Goal: Information Seeking & Learning: Find specific fact

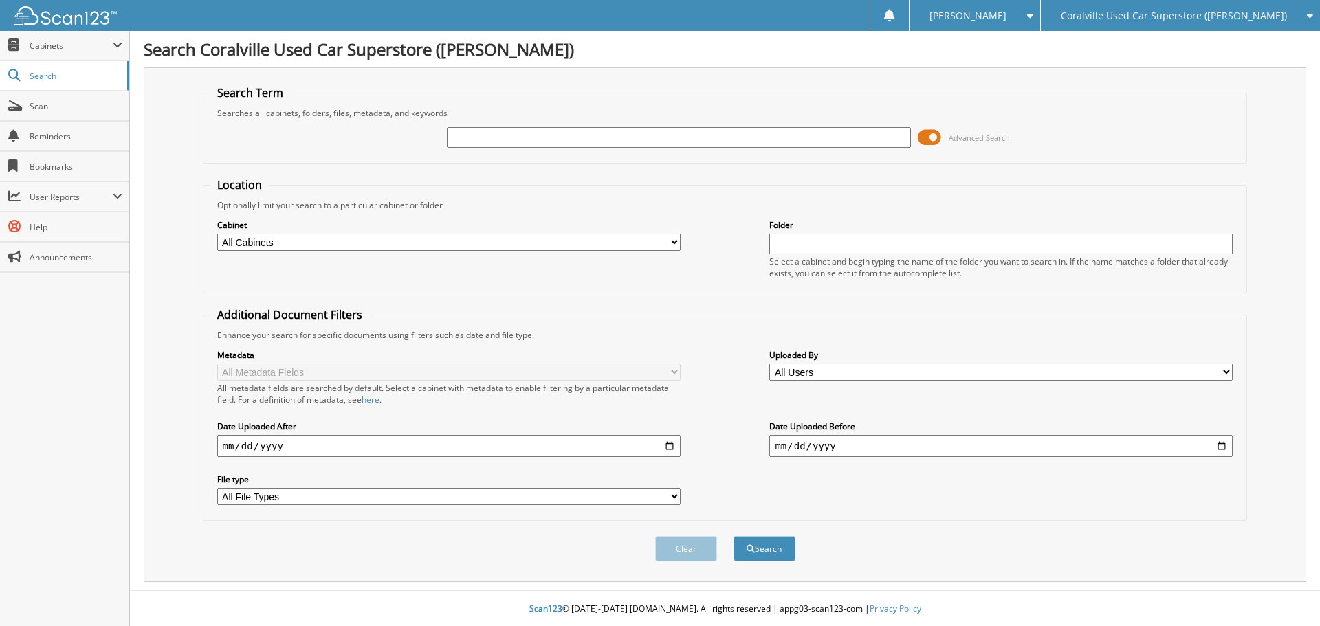
drag, startPoint x: 933, startPoint y: 136, endPoint x: 925, endPoint y: 135, distance: 8.4
click at [932, 136] on span at bounding box center [929, 137] width 23 height 21
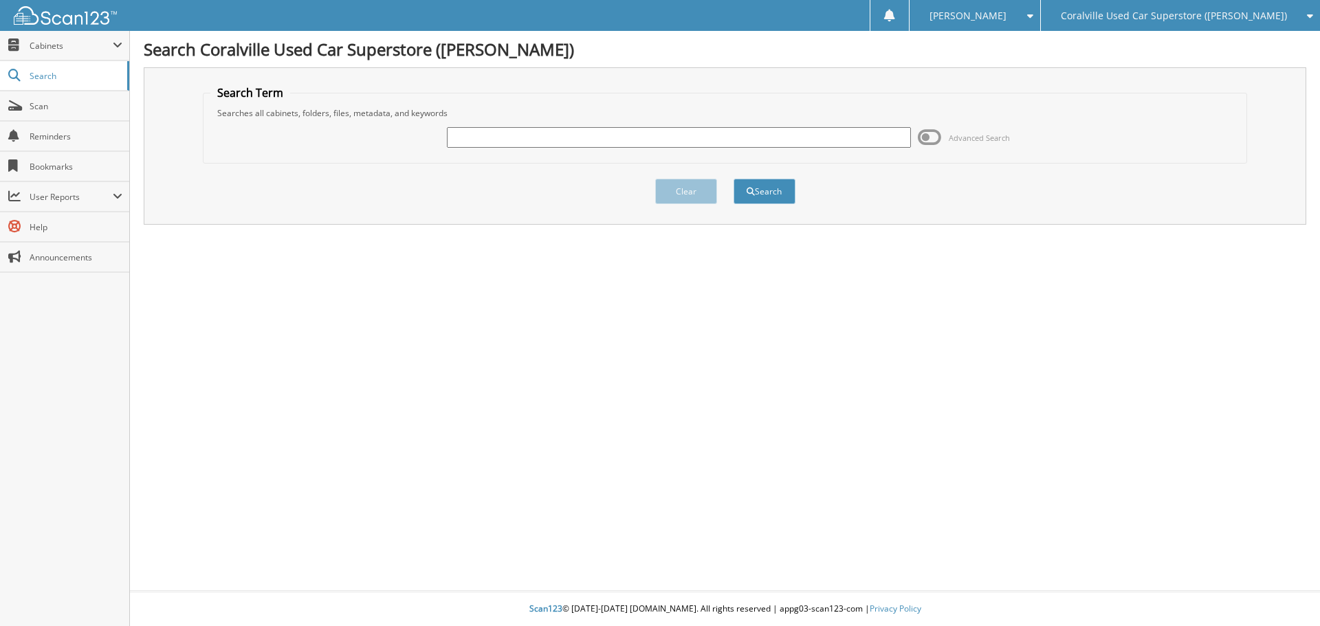
click at [841, 136] on input "text" at bounding box center [678, 137] width 463 height 21
paste input "5NPEL4JA3MH083038"
drag, startPoint x: 506, startPoint y: 138, endPoint x: 395, endPoint y: 157, distance: 112.9
click at [395, 157] on fieldset "Search Term Searches all cabinets, folders, files, metadata, and keywords 5NPEL…" at bounding box center [725, 124] width 1045 height 78
type input "MH083038"
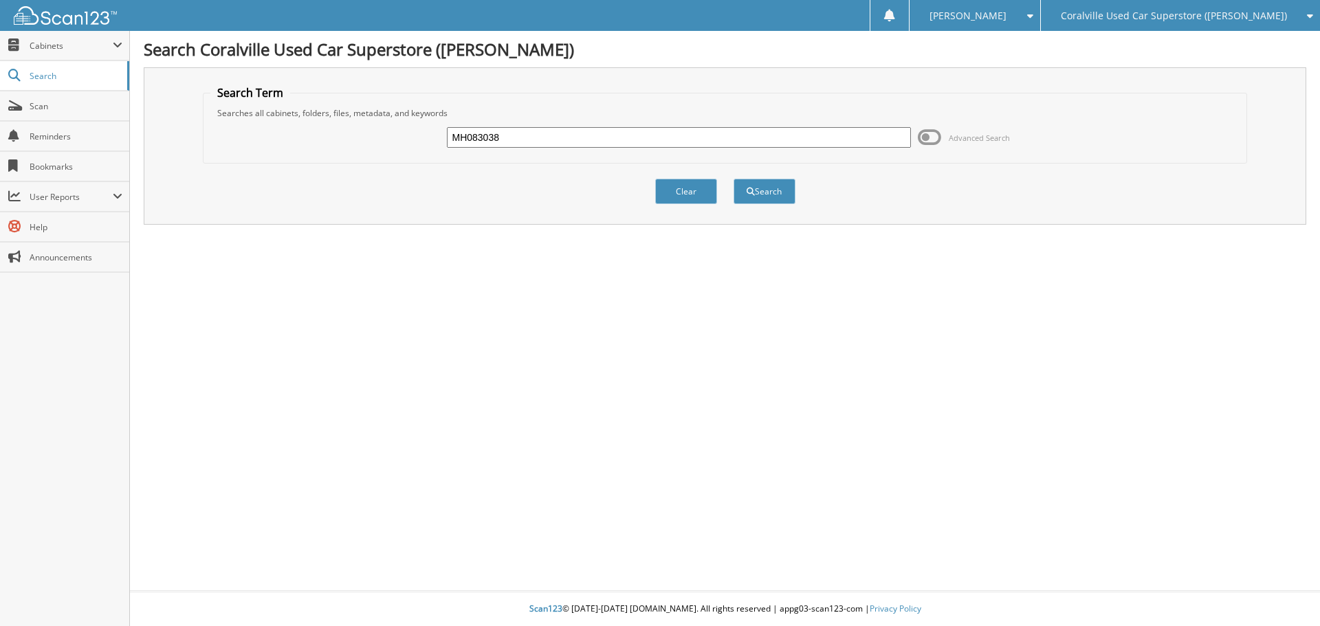
click at [733, 179] on button "Search" at bounding box center [764, 191] width 62 height 25
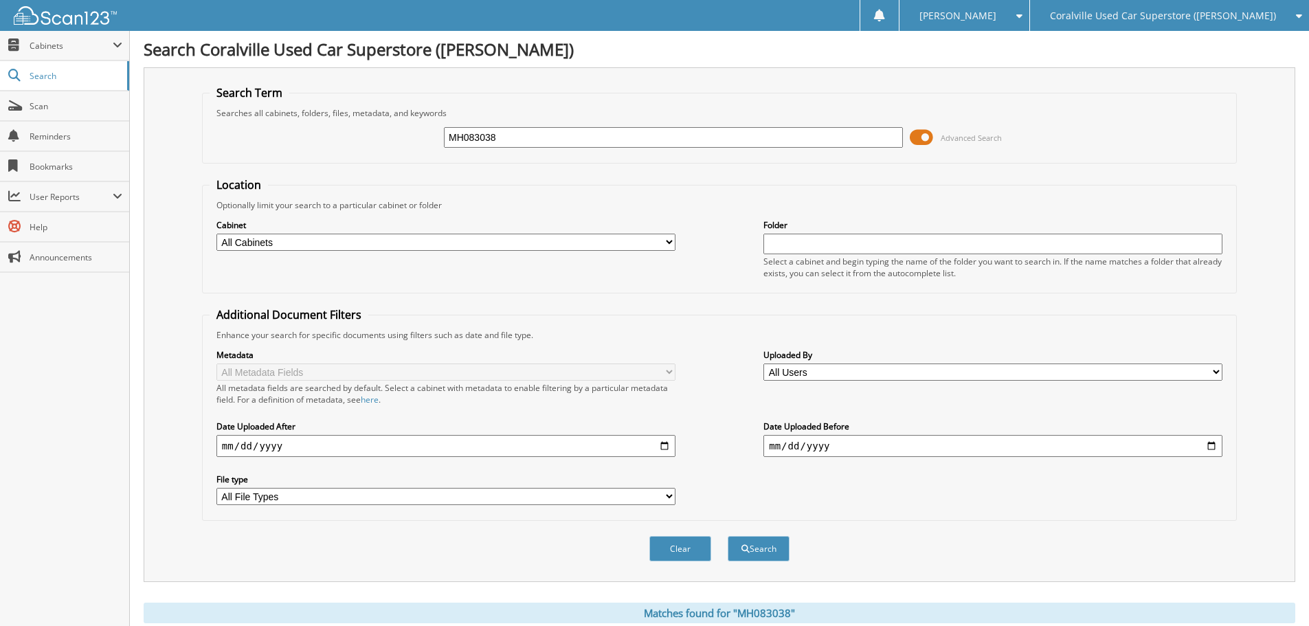
click at [924, 129] on span at bounding box center [921, 137] width 23 height 21
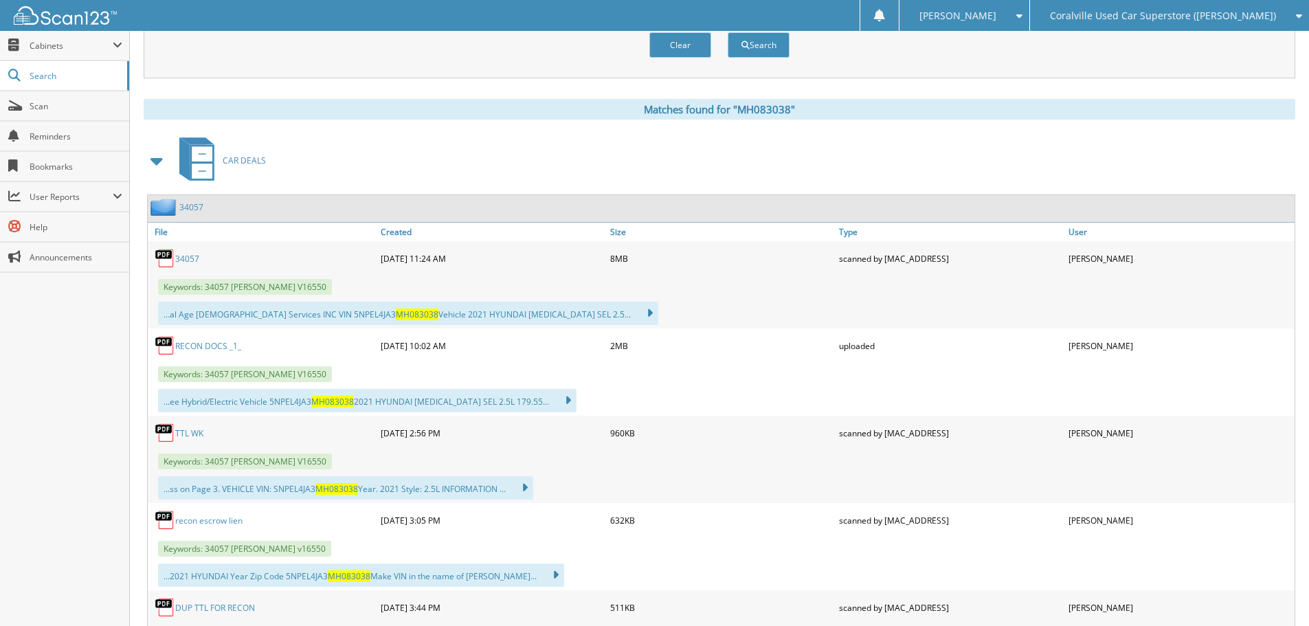
scroll to position [240, 0]
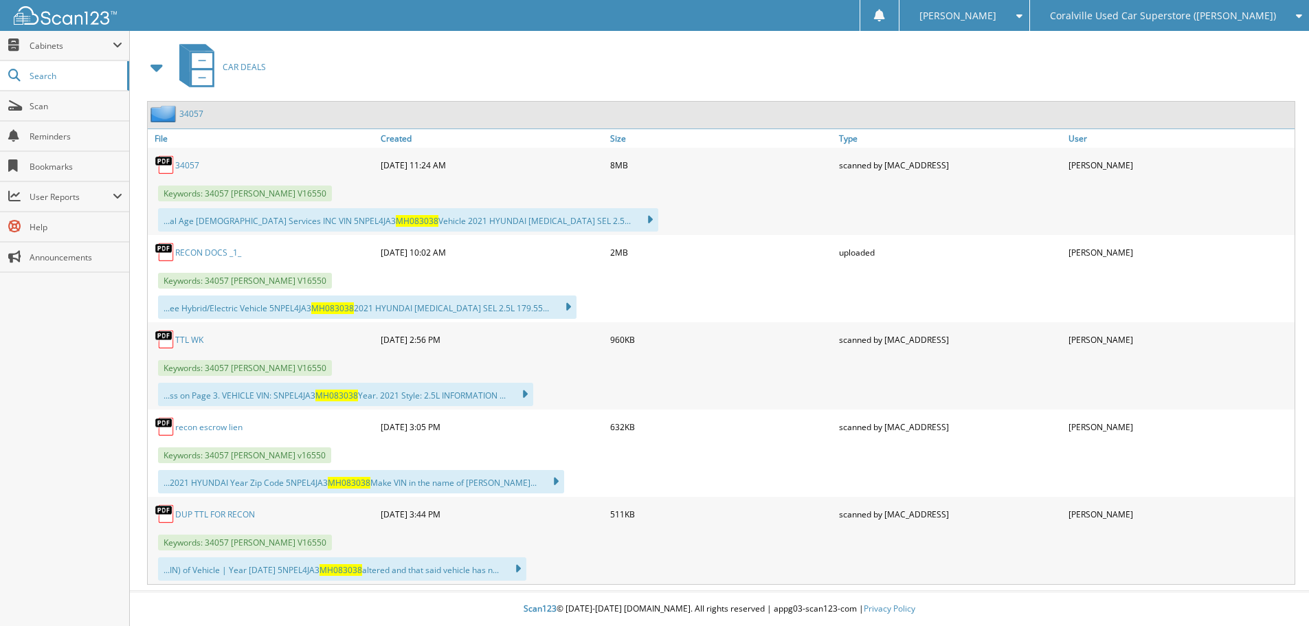
click at [188, 164] on link "34057" at bounding box center [187, 165] width 24 height 12
click at [222, 250] on link "RECON DOCS _1_" at bounding box center [208, 253] width 66 height 12
click at [1222, 20] on span "Coralville Used Car Superstore ([PERSON_NAME])" at bounding box center [1163, 16] width 226 height 8
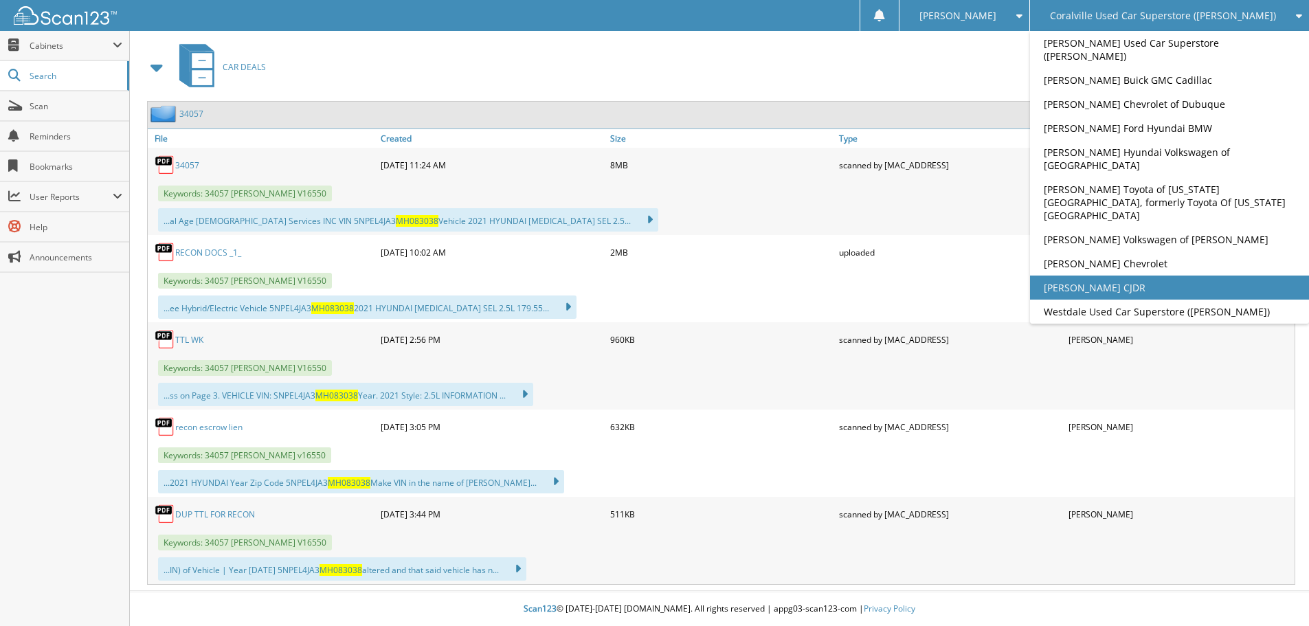
click at [1167, 276] on link "[PERSON_NAME] CJDR" at bounding box center [1169, 288] width 279 height 24
